Goal: Book appointment/travel/reservation

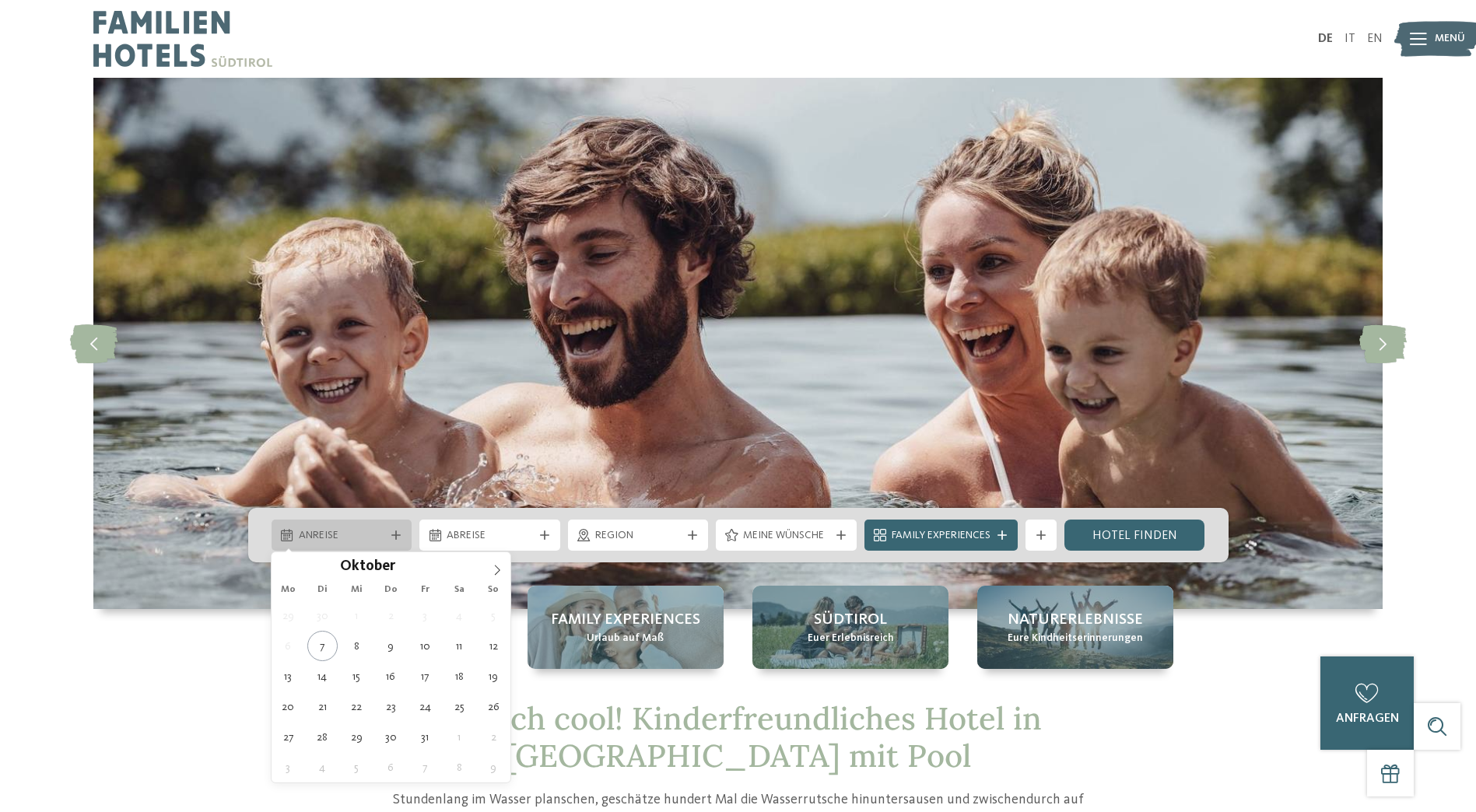
click at [406, 532] on div "Anreise" at bounding box center [342, 535] width 141 height 31
click at [494, 570] on icon at bounding box center [497, 569] width 11 height 11
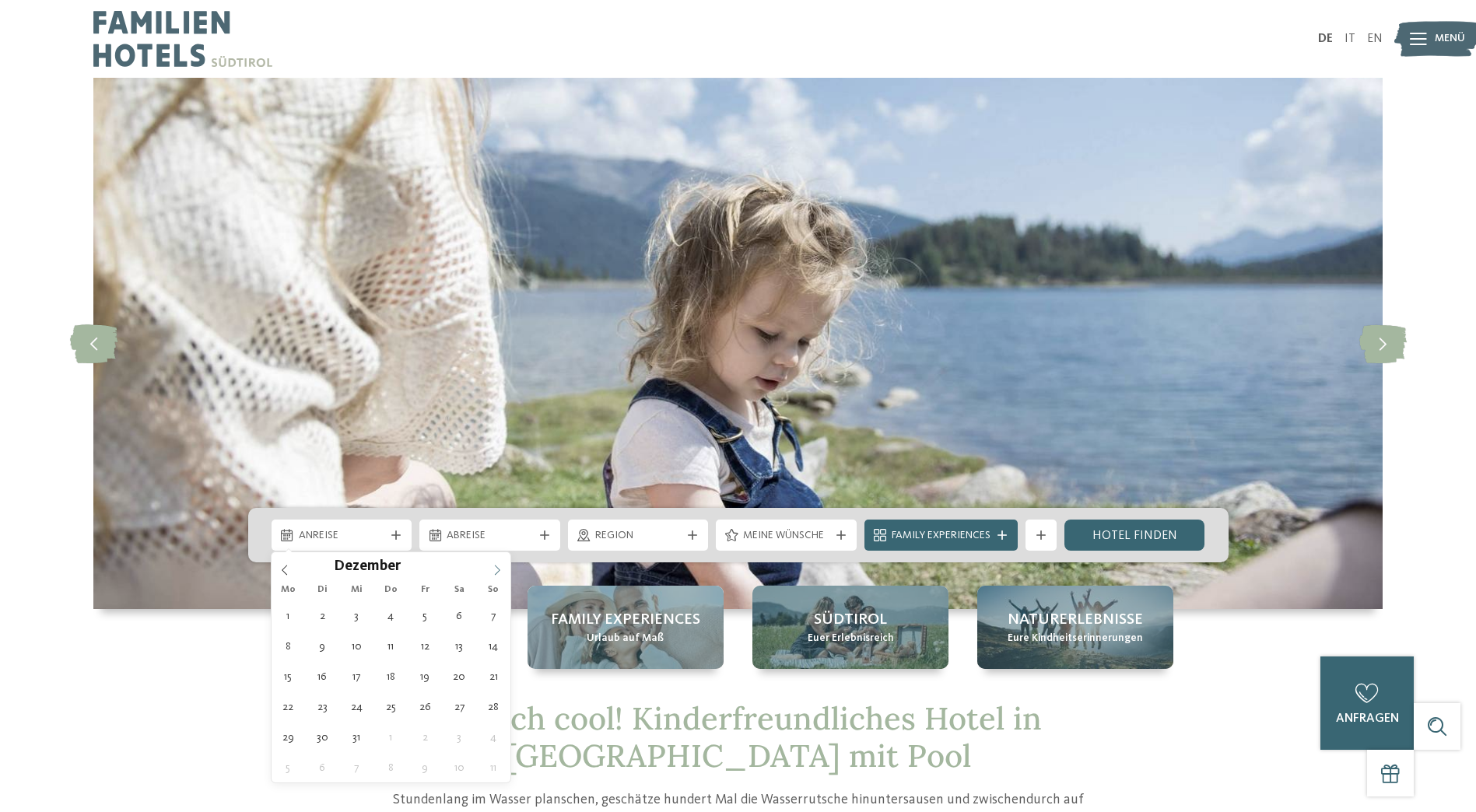
click at [494, 570] on icon at bounding box center [497, 569] width 11 height 11
type input "****"
click at [494, 570] on icon at bounding box center [497, 569] width 11 height 11
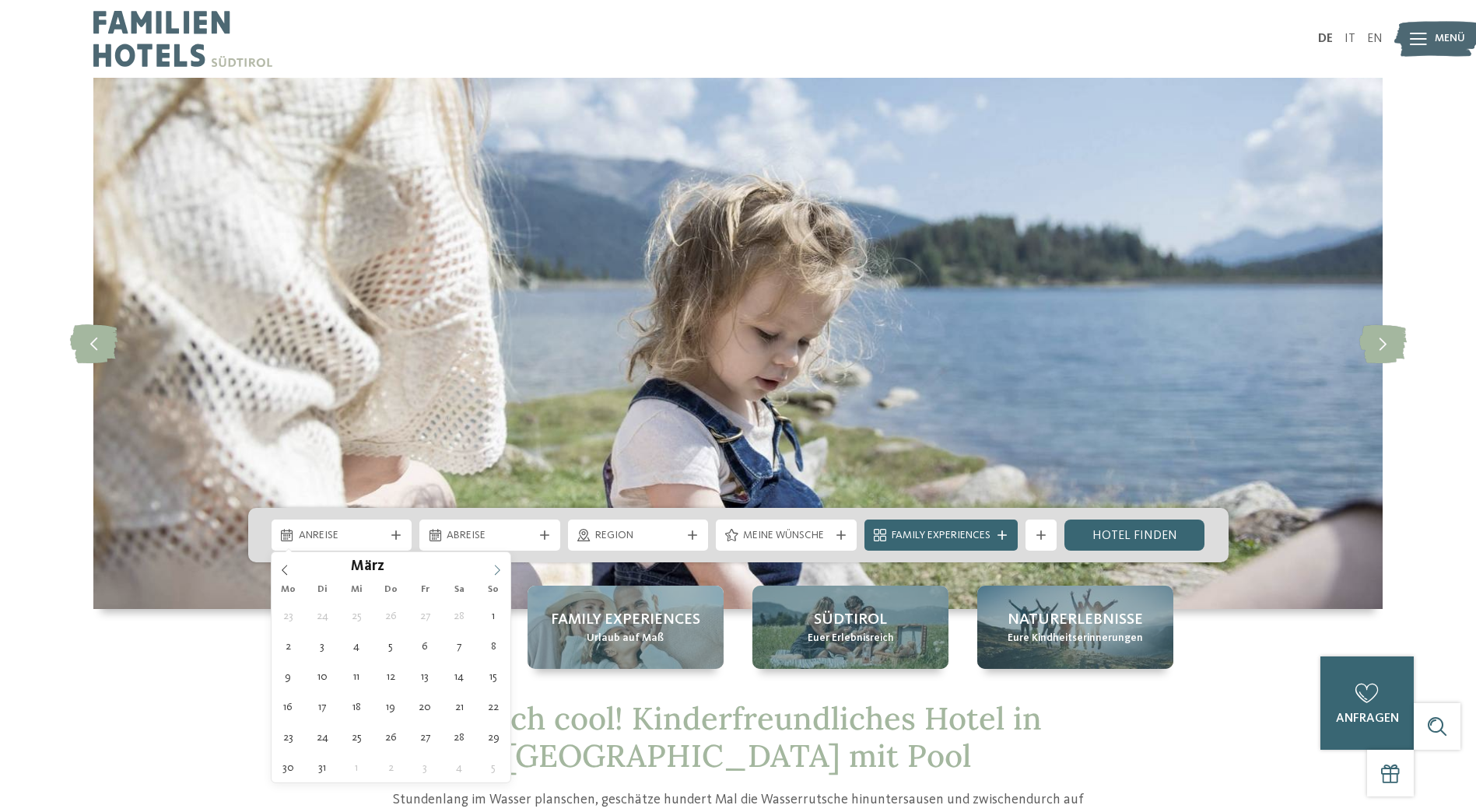
click at [494, 570] on icon at bounding box center [497, 569] width 11 height 11
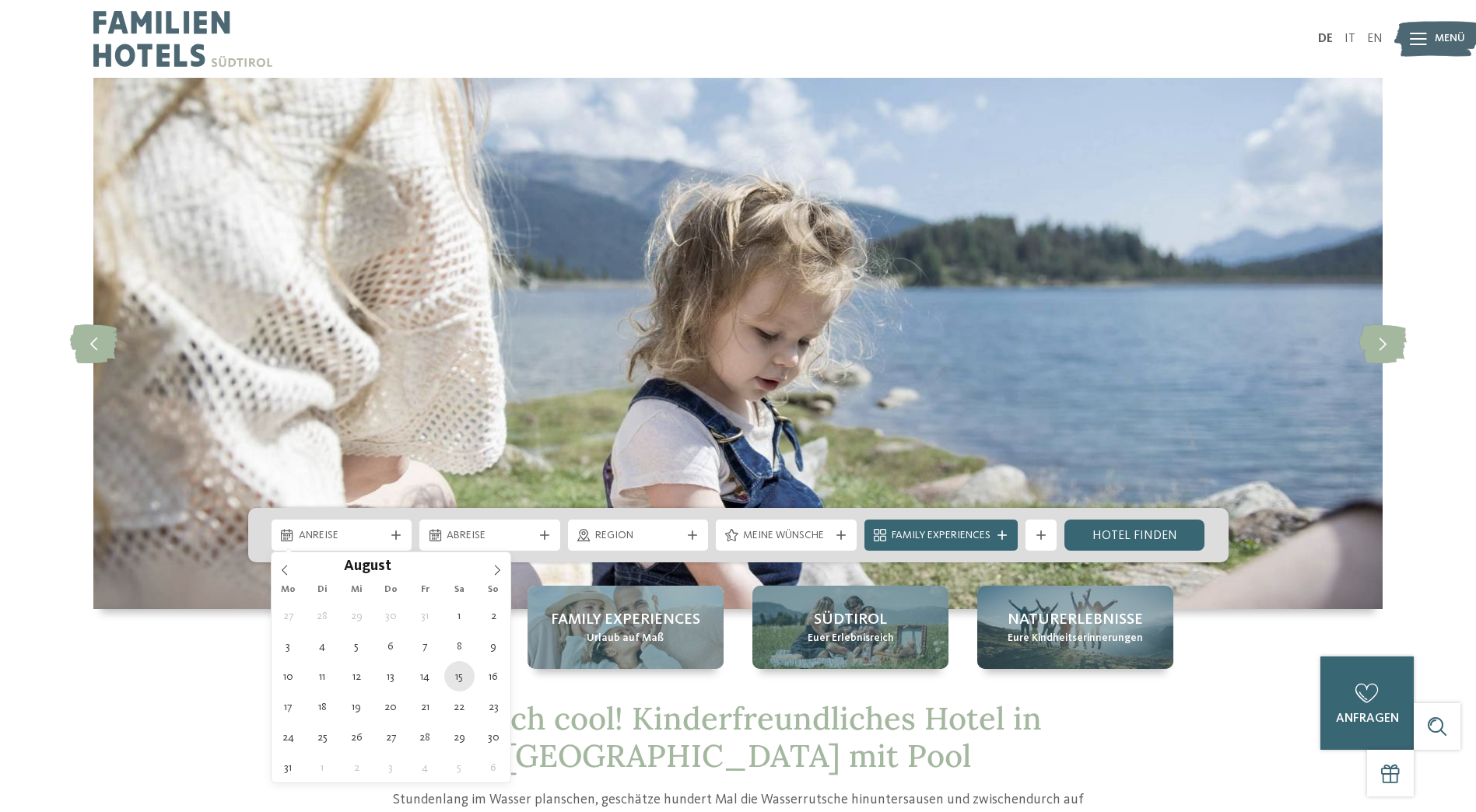
type div "15.08.2026"
type input "****"
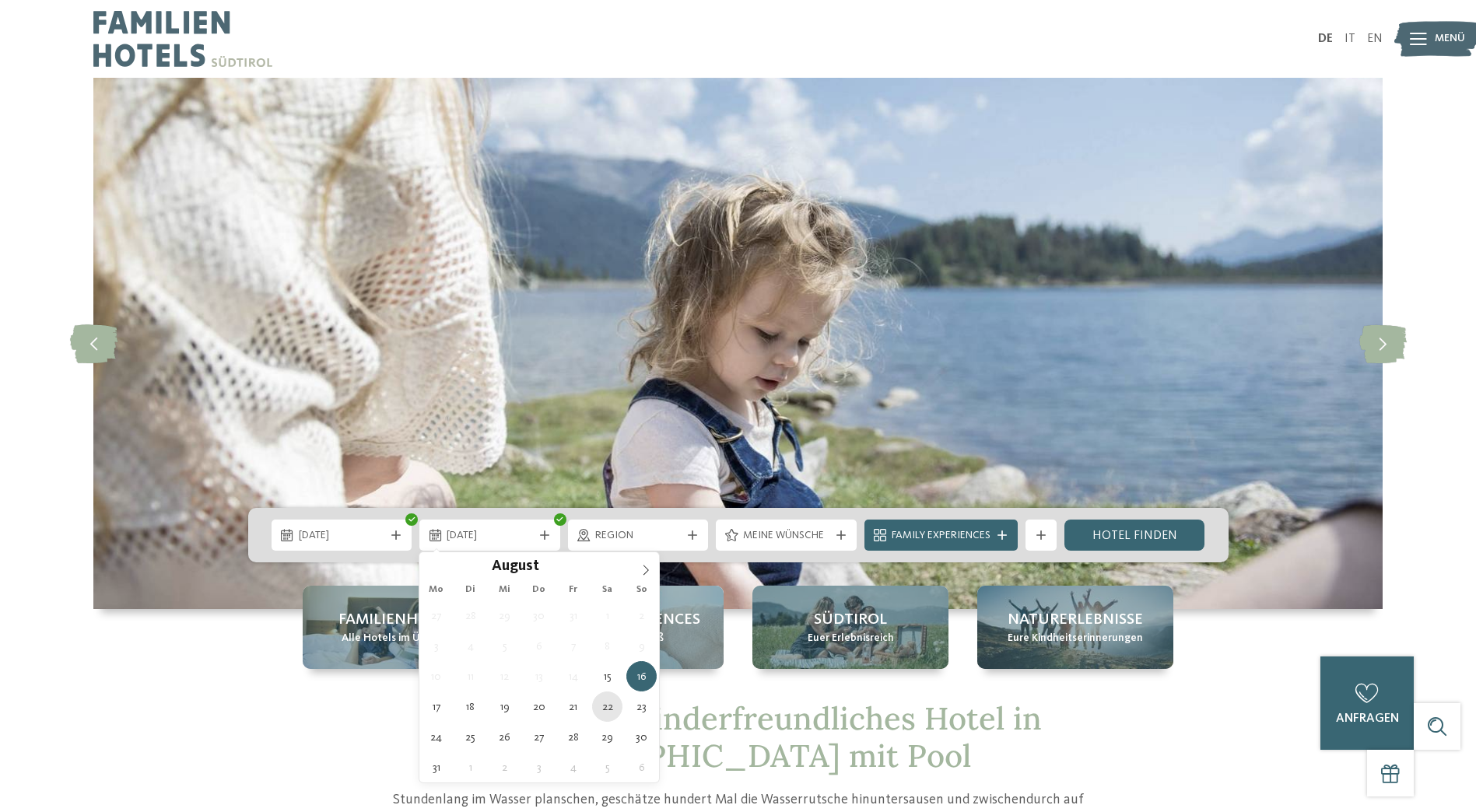
type div "22.08.2026"
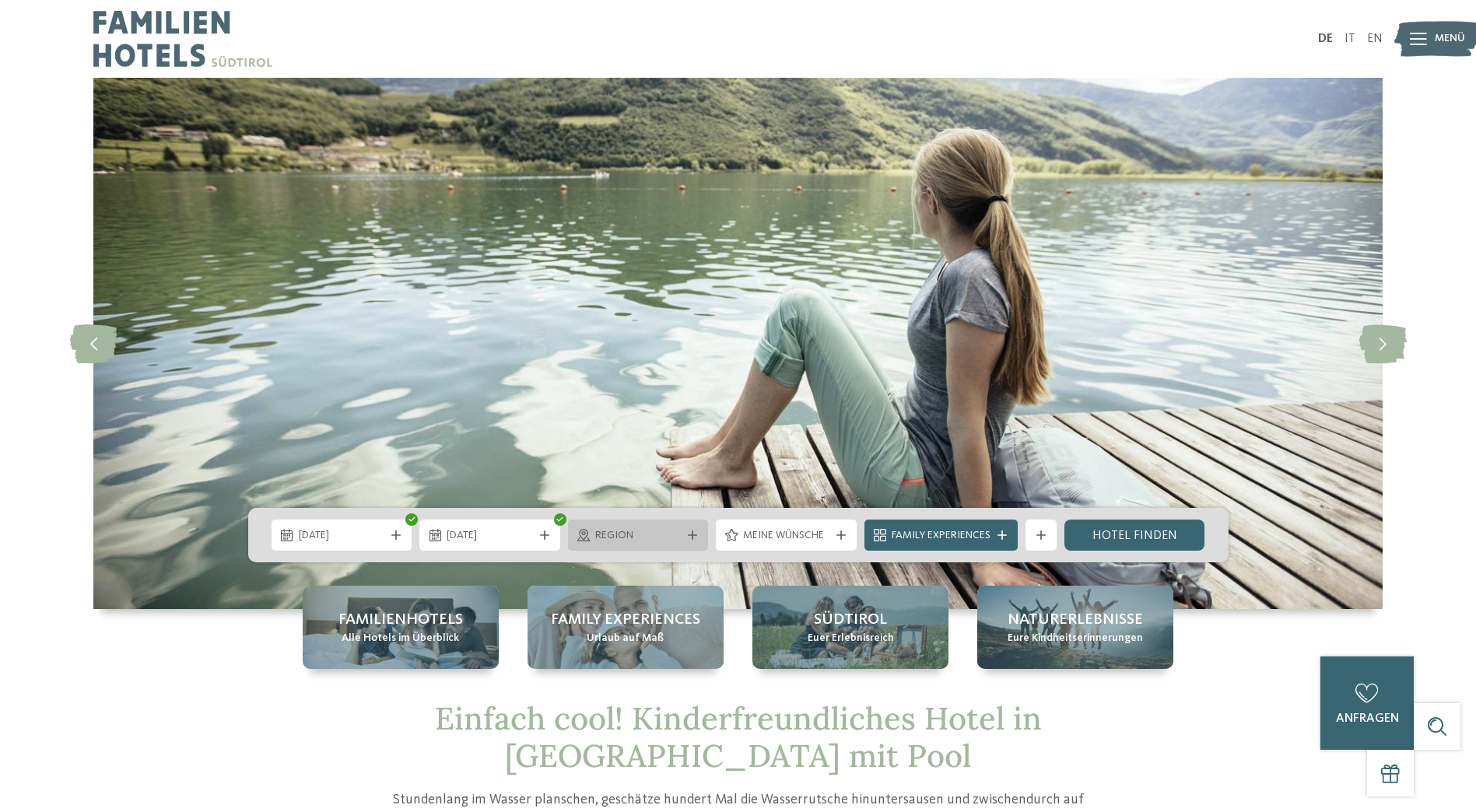
click at [689, 527] on div "Region" at bounding box center [638, 535] width 141 height 31
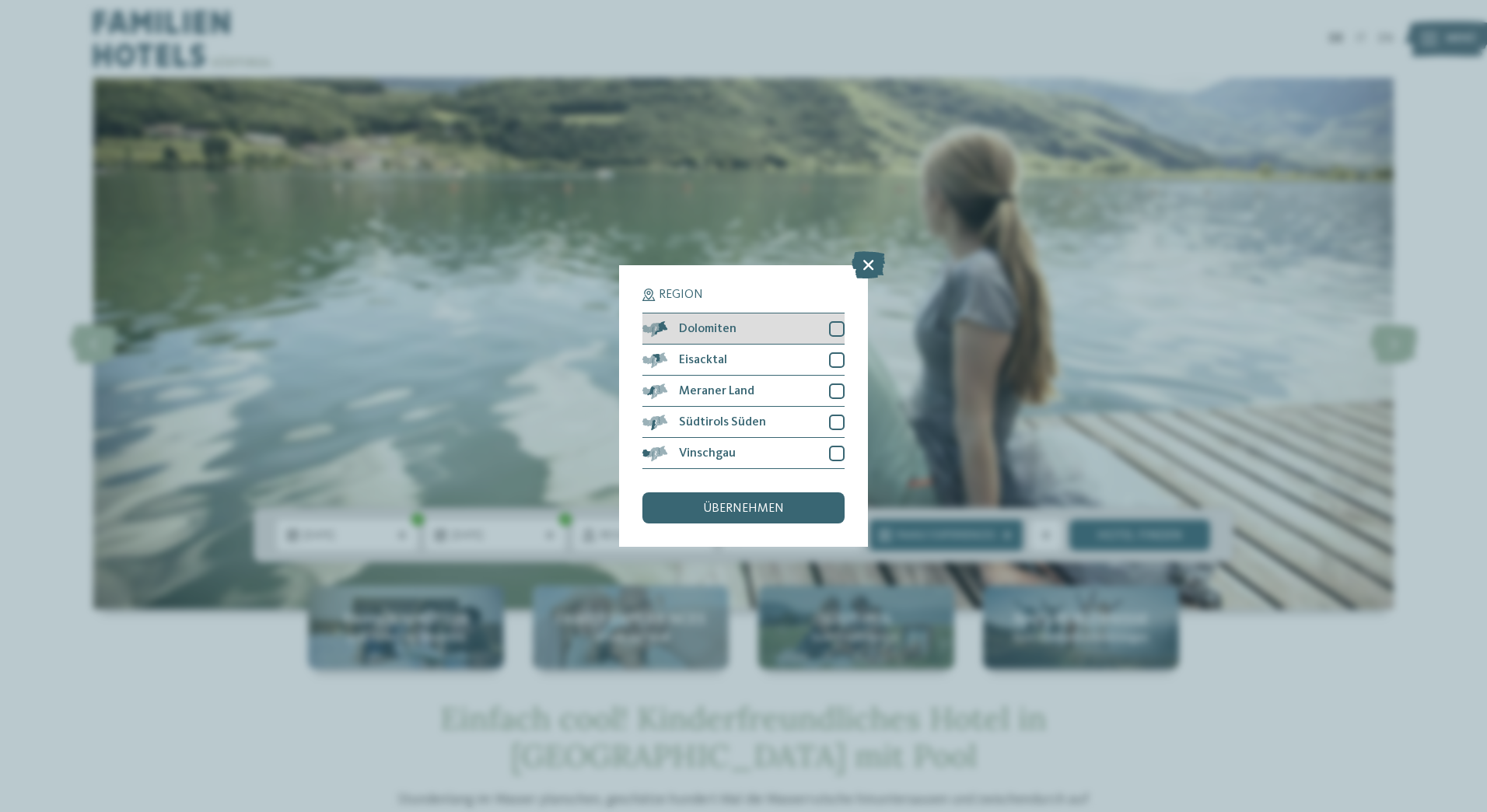
click at [840, 326] on div at bounding box center [837, 328] width 15 height 15
click at [838, 384] on div at bounding box center [837, 391] width 15 height 15
click at [832, 420] on div at bounding box center [837, 422] width 15 height 15
click at [836, 449] on div at bounding box center [837, 453] width 15 height 15
click at [808, 506] on div "übernehmen" at bounding box center [743, 507] width 202 height 31
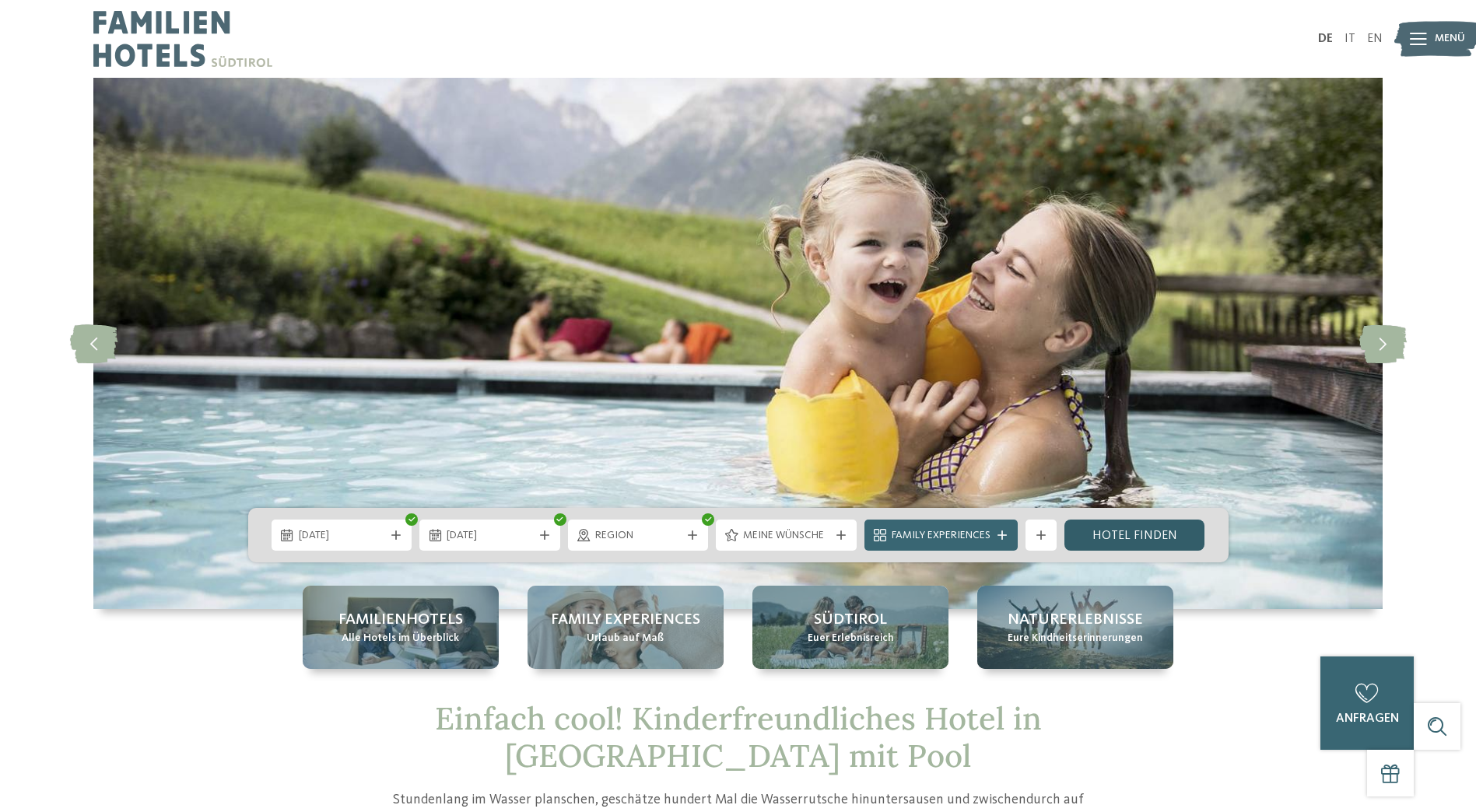
click at [1148, 545] on link "Hotel finden" at bounding box center [1134, 535] width 141 height 31
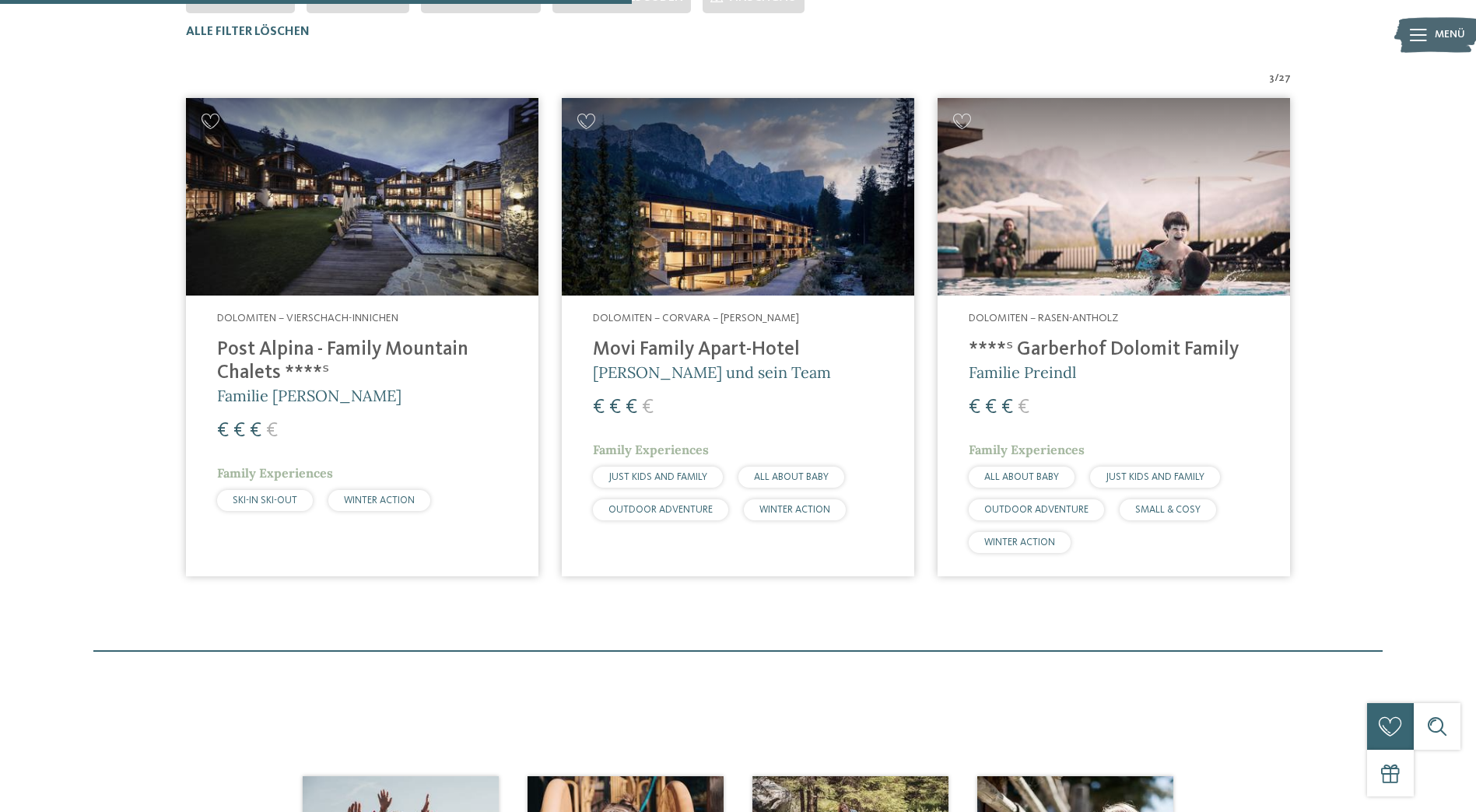
scroll to position [510, 0]
click at [334, 354] on h4 "Post Alpina - Family Mountain Chalets ****ˢ" at bounding box center [362, 360] width 290 height 46
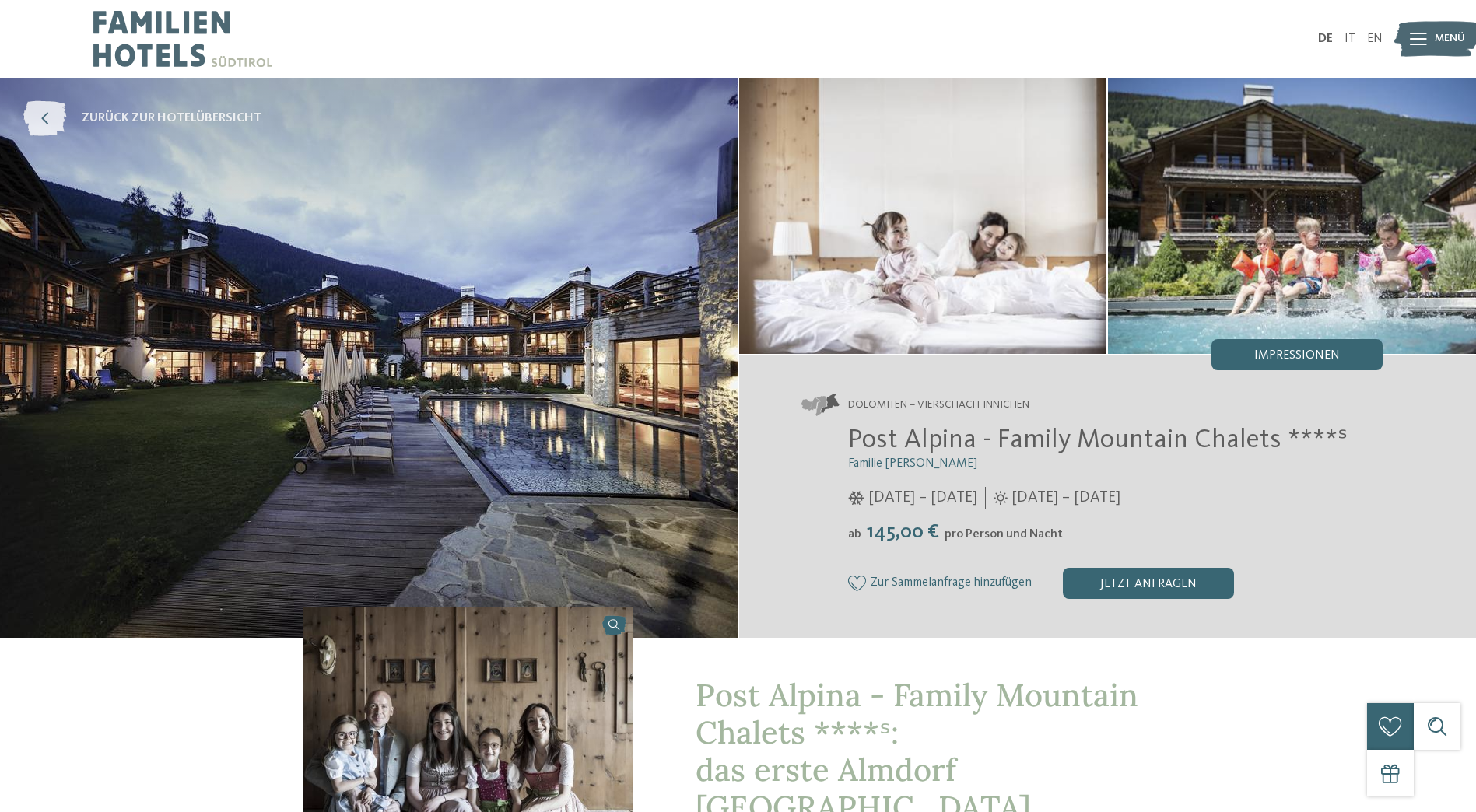
click at [54, 115] on icon at bounding box center [45, 118] width 43 height 35
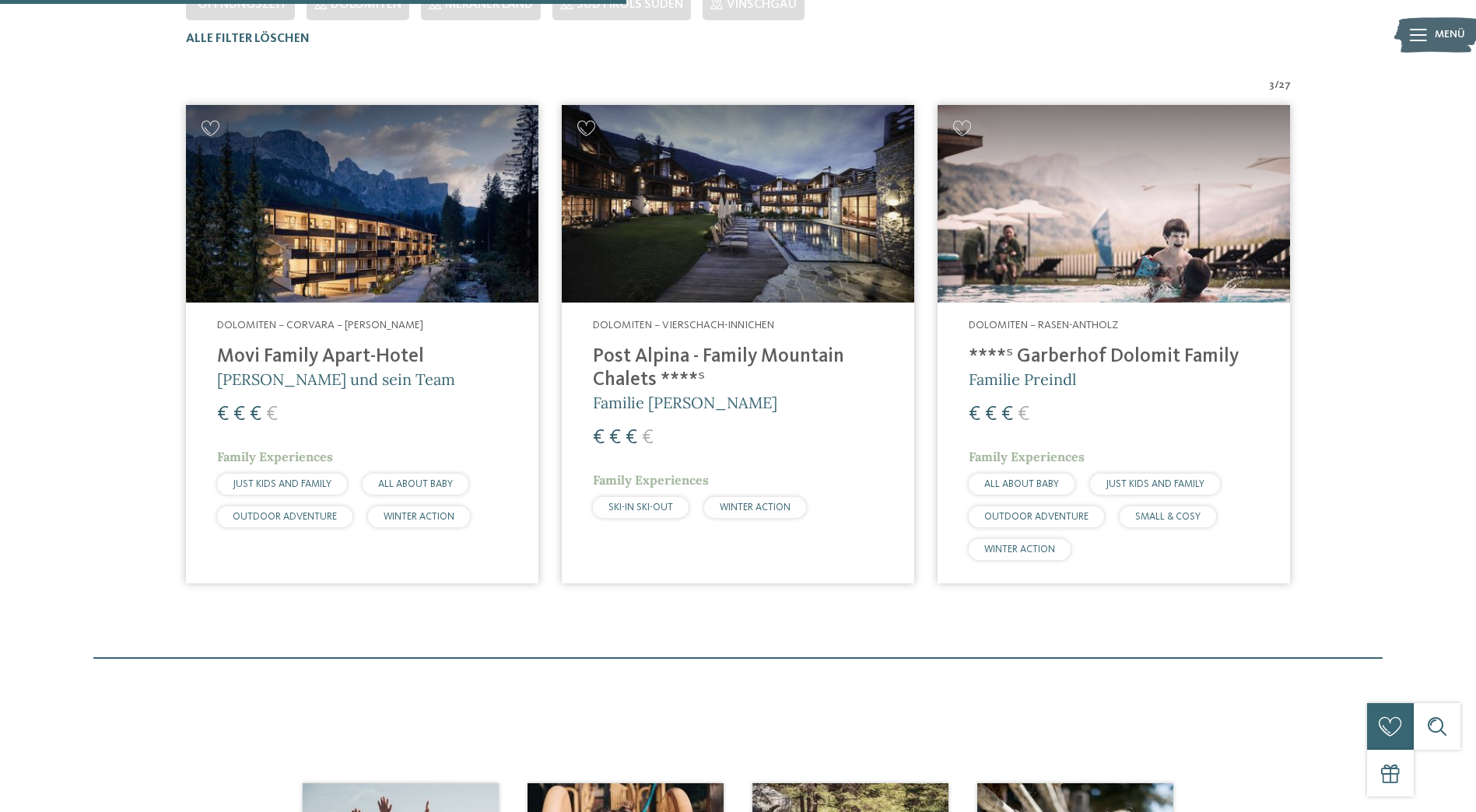
scroll to position [510, 0]
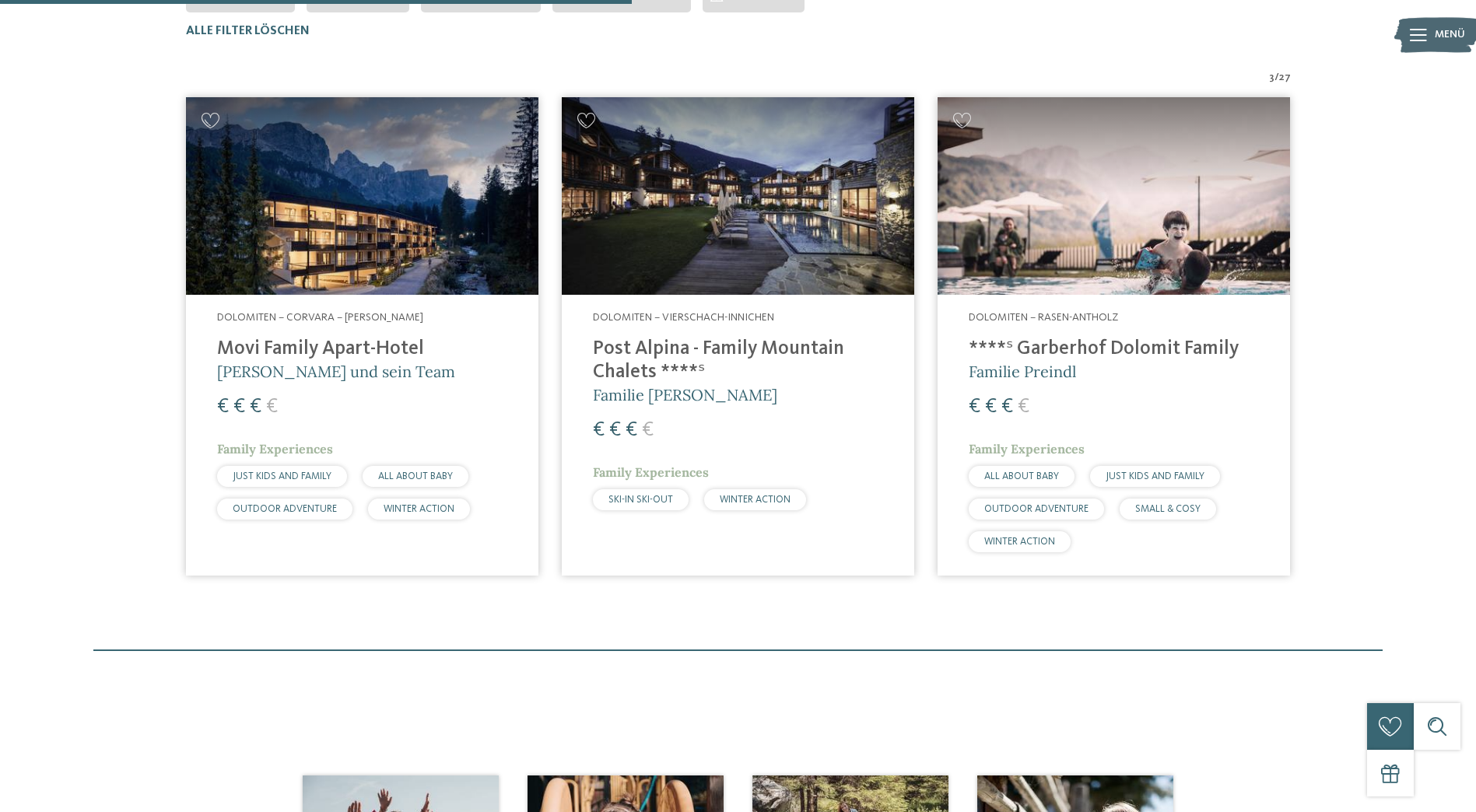
click at [392, 358] on h4 "Movi Family Apart-Hotel" at bounding box center [362, 349] width 290 height 24
click at [716, 340] on h4 "Post Alpina - Family Mountain Chalets ****ˢ" at bounding box center [738, 360] width 290 height 46
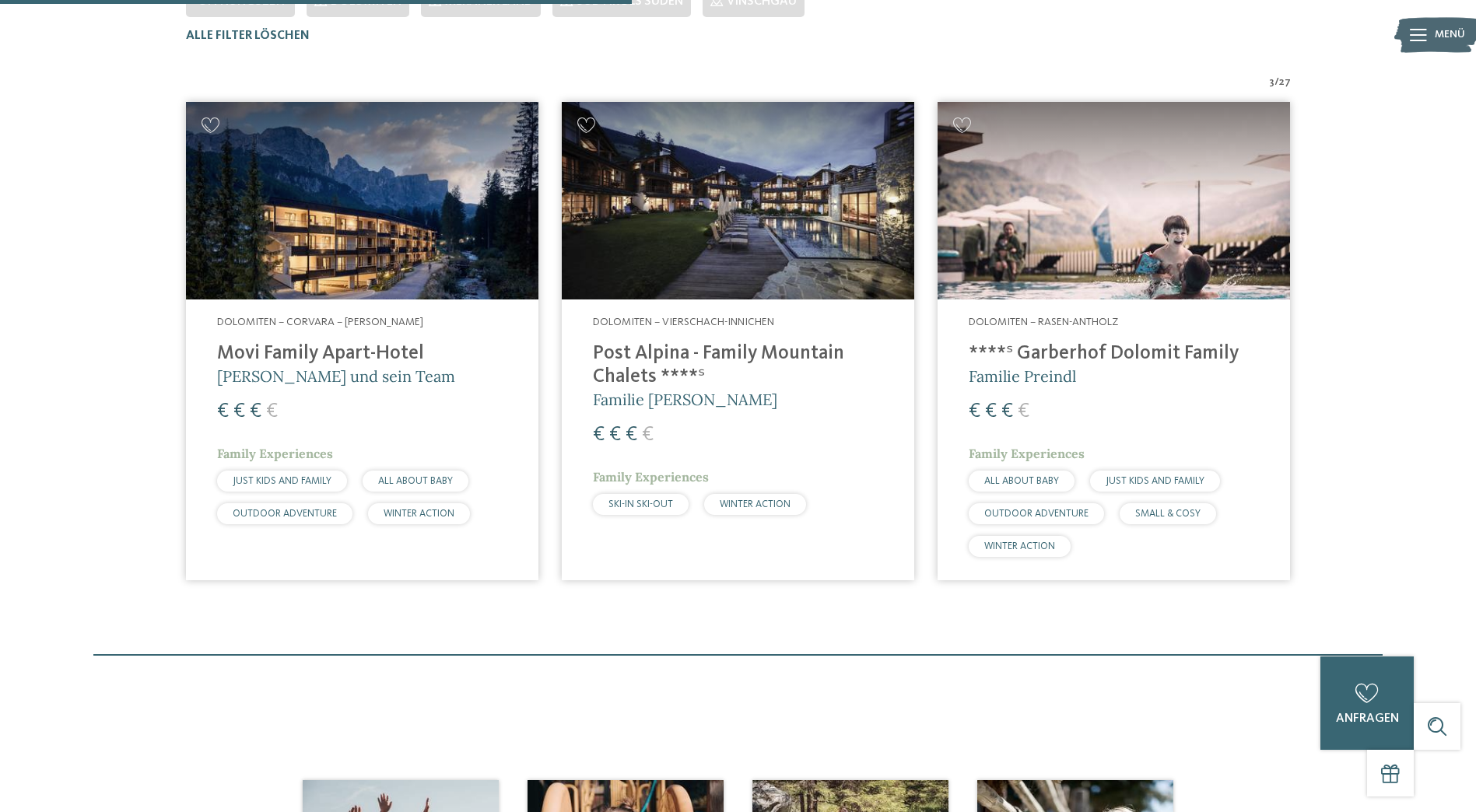
scroll to position [0, 0]
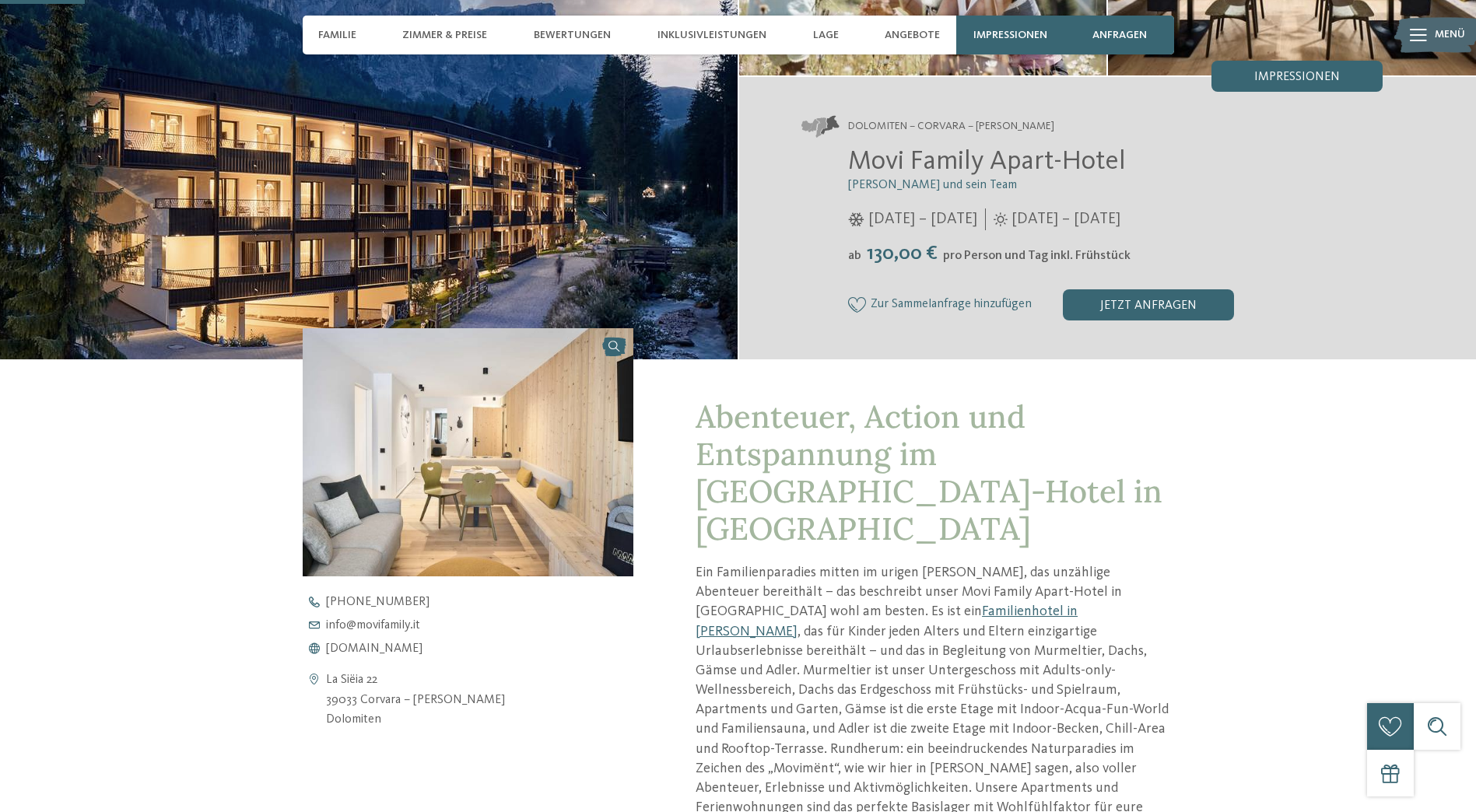
scroll to position [311, 0]
